Goal: Task Accomplishment & Management: Use online tool/utility

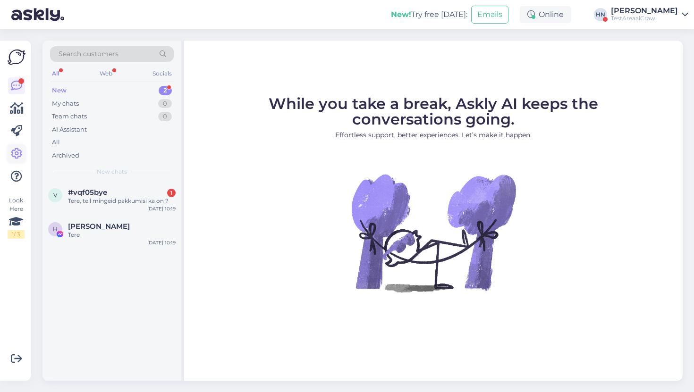
click at [19, 155] on icon at bounding box center [16, 153] width 11 height 11
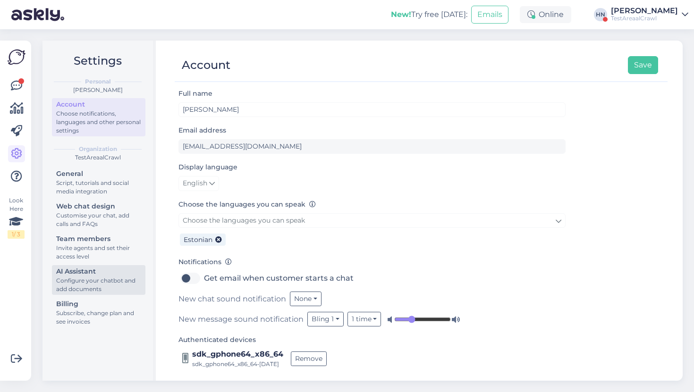
click at [90, 278] on div "Configure your chatbot and add documents" at bounding box center [98, 285] width 85 height 17
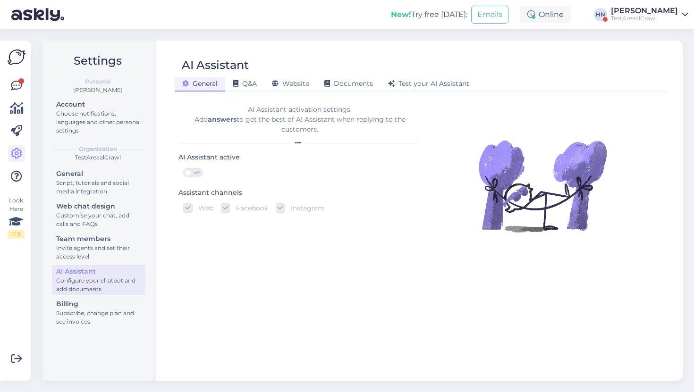
click at [249, 92] on div "AI Assistant General Q&A Website Documents Test your AI Assistant AI Assistant …" at bounding box center [421, 211] width 523 height 340
click at [249, 89] on div "Q&A" at bounding box center [244, 84] width 39 height 15
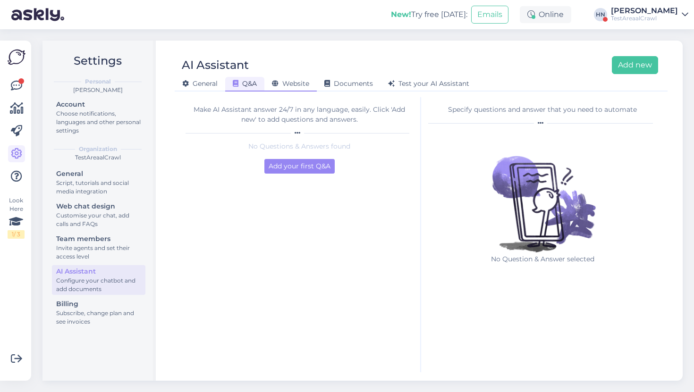
click at [278, 83] on icon at bounding box center [275, 84] width 7 height 7
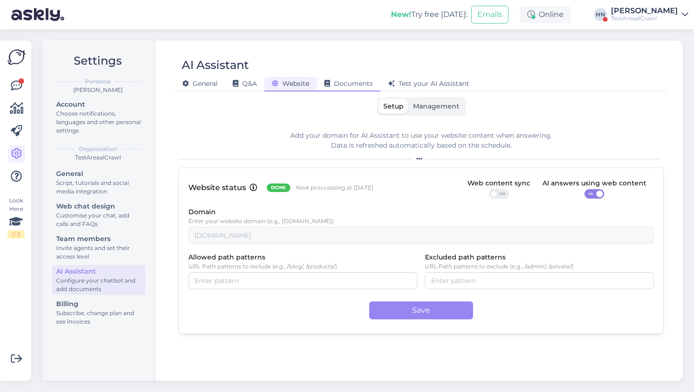
click at [336, 81] on span "Documents" at bounding box center [348, 83] width 49 height 8
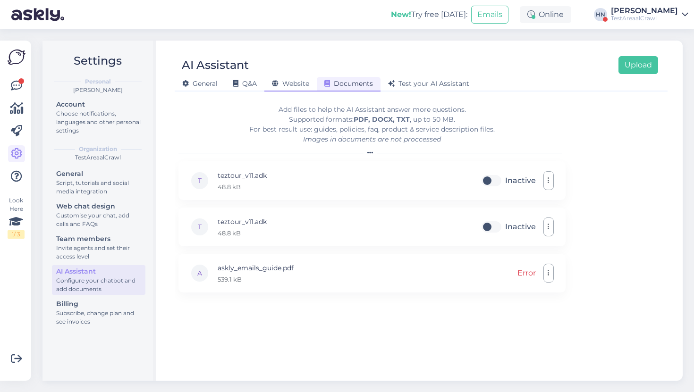
click at [303, 88] on div "Website" at bounding box center [290, 84] width 52 height 15
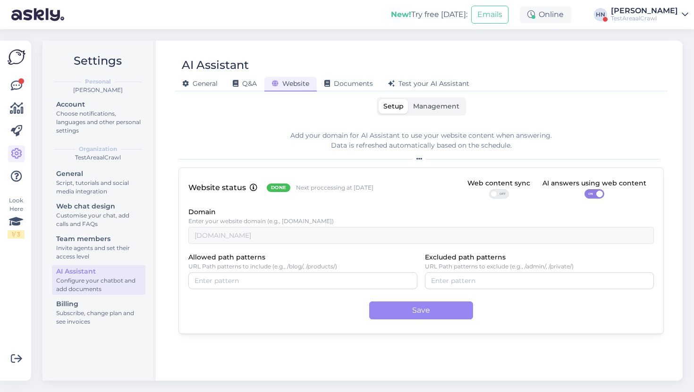
click at [434, 117] on div "Setup Management Add your domain for AI Assistant to use your website content w…" at bounding box center [420, 234] width 485 height 275
click at [434, 108] on span "Management" at bounding box center [436, 106] width 46 height 8
click at [408, 99] on input "Management" at bounding box center [408, 99] width 0 height 0
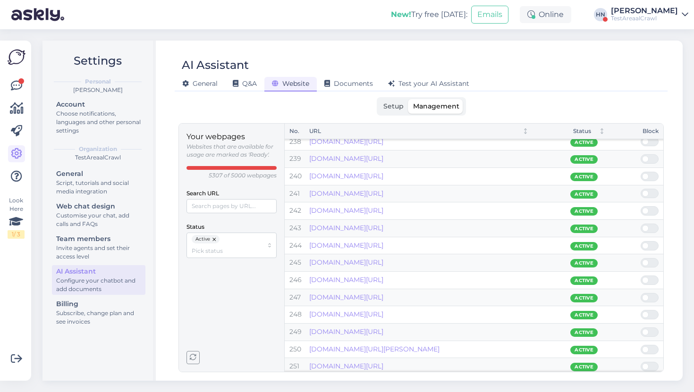
scroll to position [4112, 0]
